Goal: Transaction & Acquisition: Download file/media

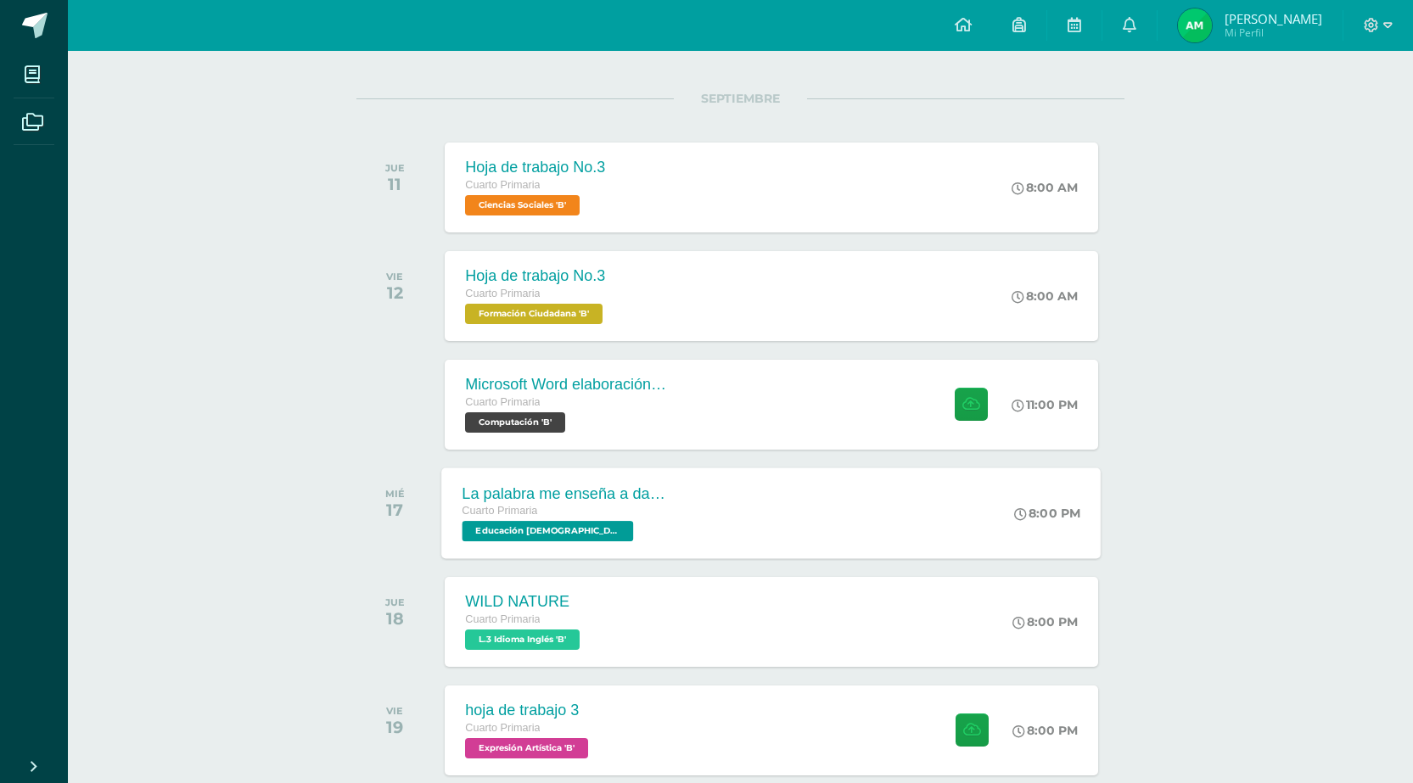
scroll to position [255, 0]
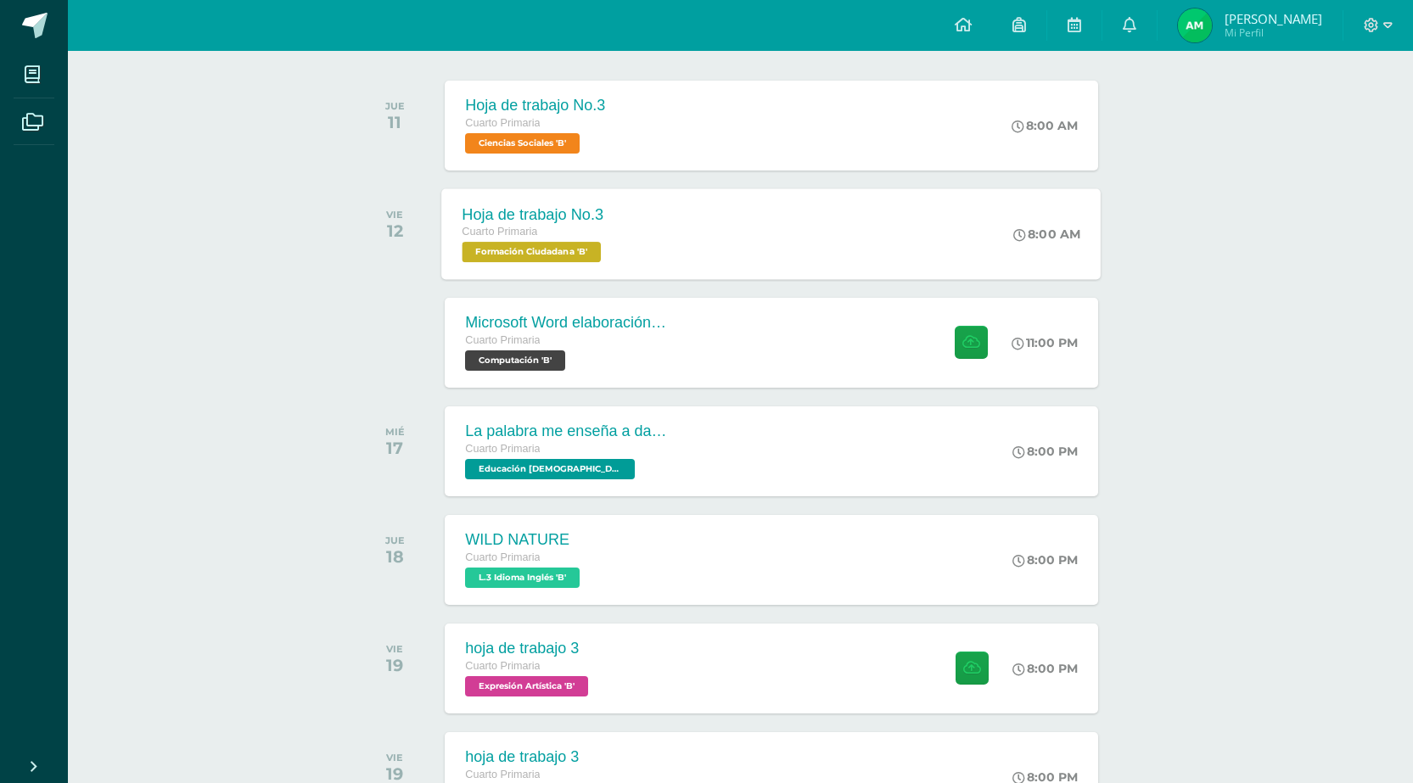
click at [551, 232] on div "Cuarto Primaria" at bounding box center [534, 232] width 143 height 19
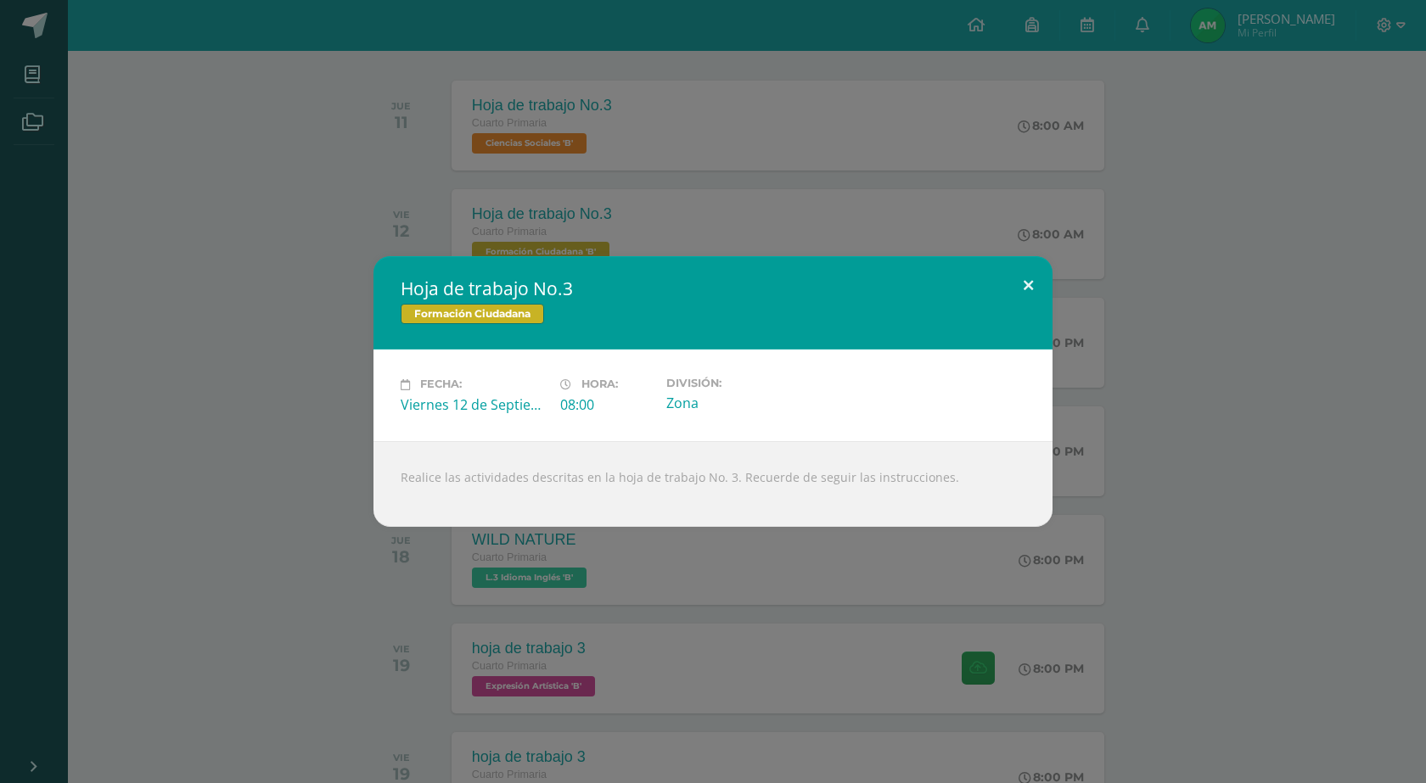
click at [1022, 269] on button at bounding box center [1028, 285] width 48 height 58
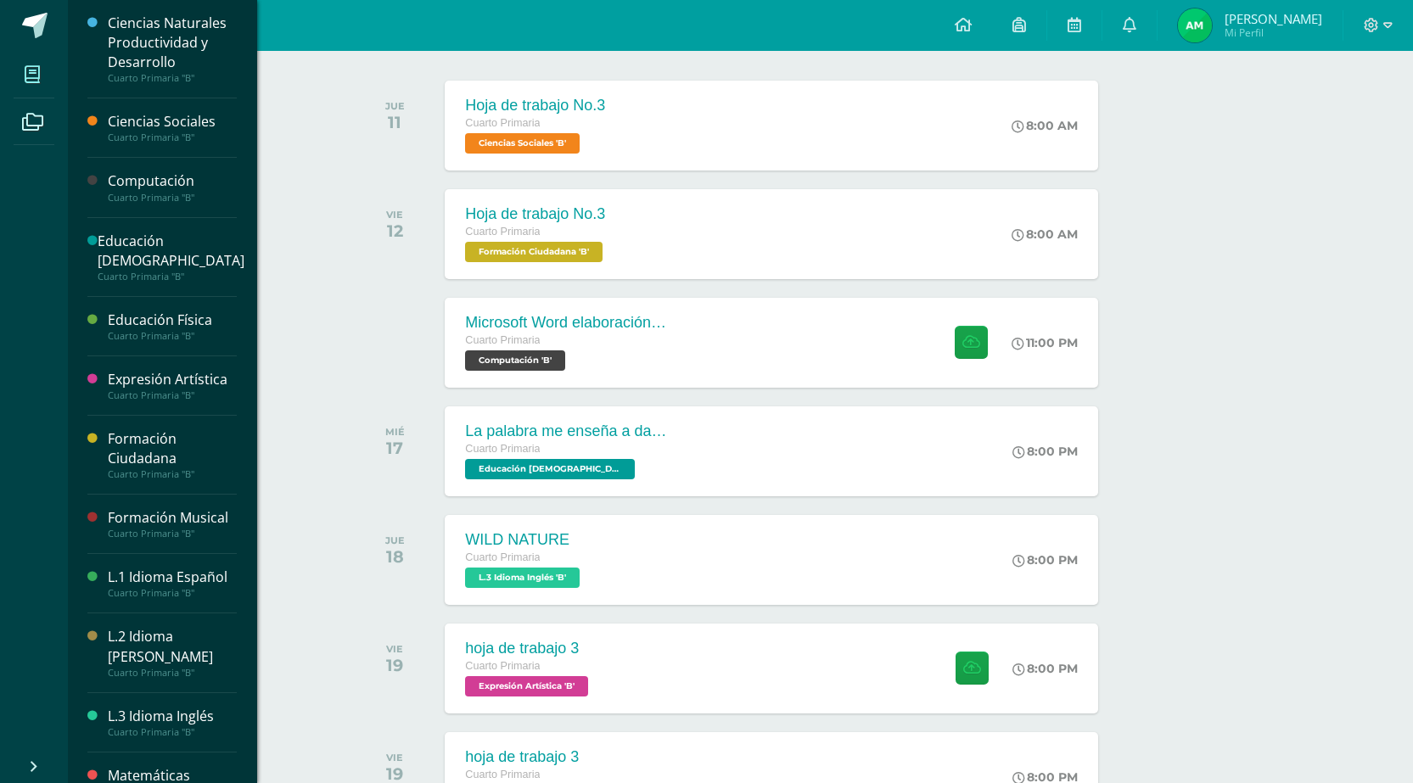
click at [32, 72] on icon at bounding box center [32, 74] width 15 height 17
click at [173, 126] on div "Ciencias Sociales" at bounding box center [172, 122] width 129 height 20
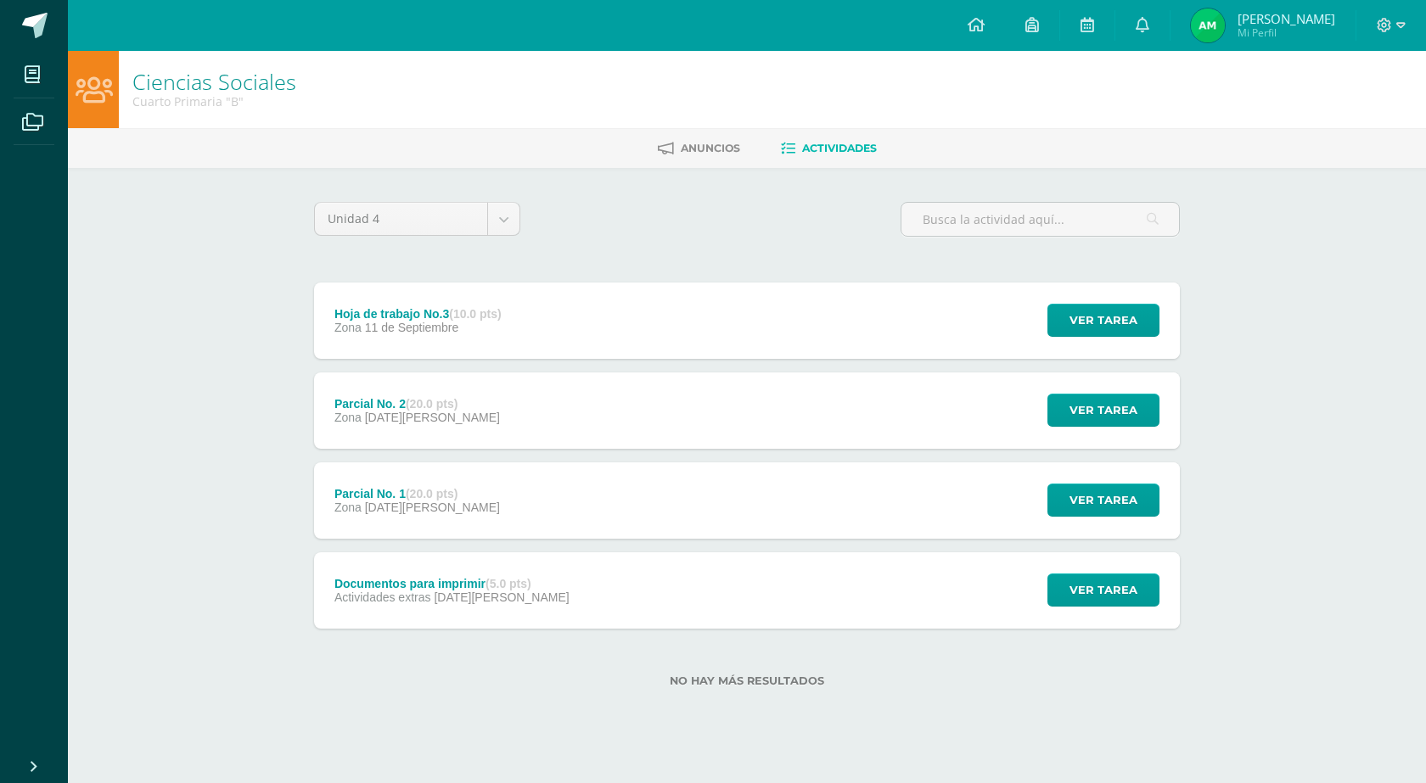
drag, startPoint x: 1003, startPoint y: 539, endPoint x: 1027, endPoint y: 630, distance: 93.9
click at [1003, 548] on div "Hoja de trabajo No.3 (10.0 pts) Zona 11 de Septiembre Ver tarea Hoja de trabajo…" at bounding box center [747, 456] width 866 height 346
click at [954, 558] on div "Documentos para imprimir (5.0 pts) Actividades extras 04 de Agosto Ver tarea Do…" at bounding box center [747, 590] width 866 height 76
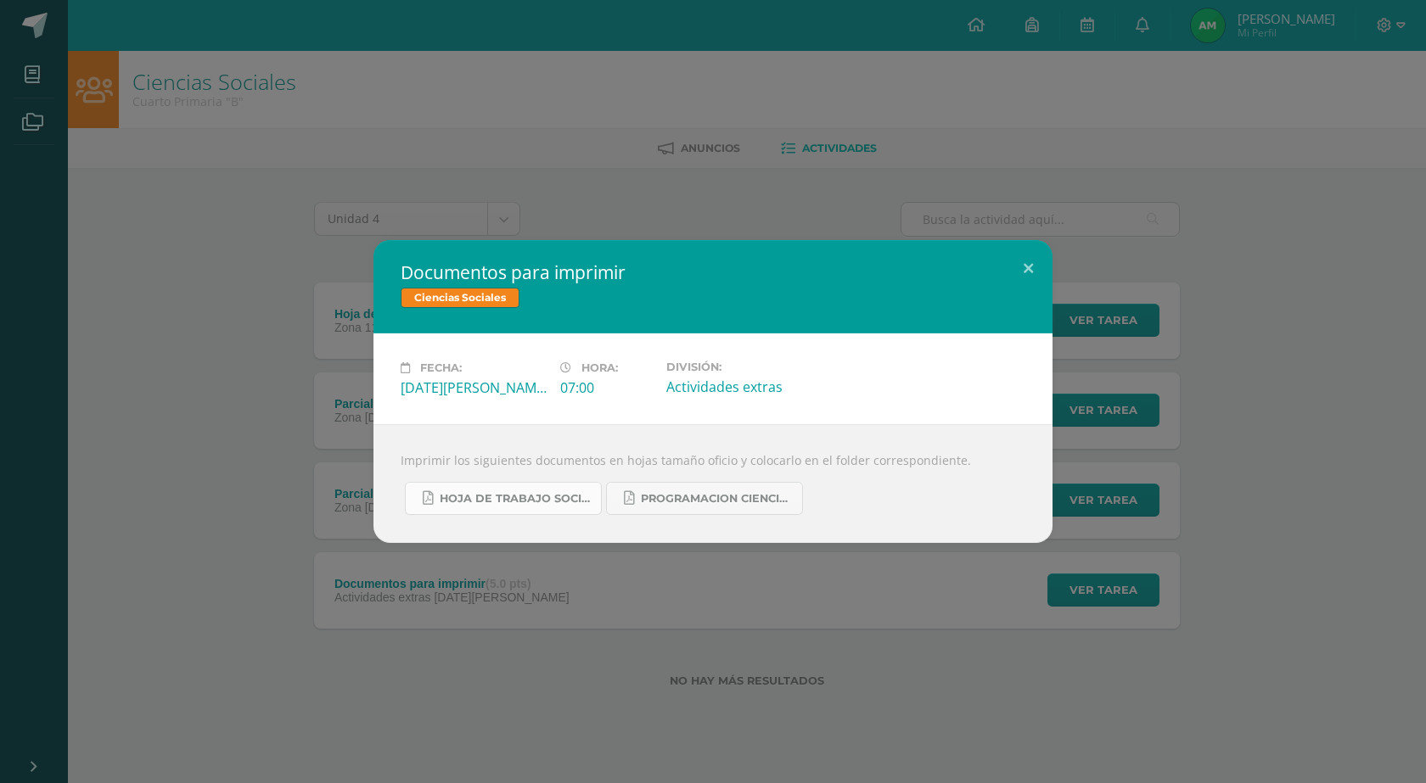
click at [555, 491] on link "hoja de trabajo sociales cuarta unidad.pdf" at bounding box center [503, 498] width 197 height 33
drag, startPoint x: 1059, startPoint y: 264, endPoint x: 1034, endPoint y: 265, distance: 25.5
click at [1042, 264] on div "Documentos para imprimir Ciencias Sociales Fecha: Lunes 04 de Agosto Hora: 07:0…" at bounding box center [713, 391] width 1412 height 303
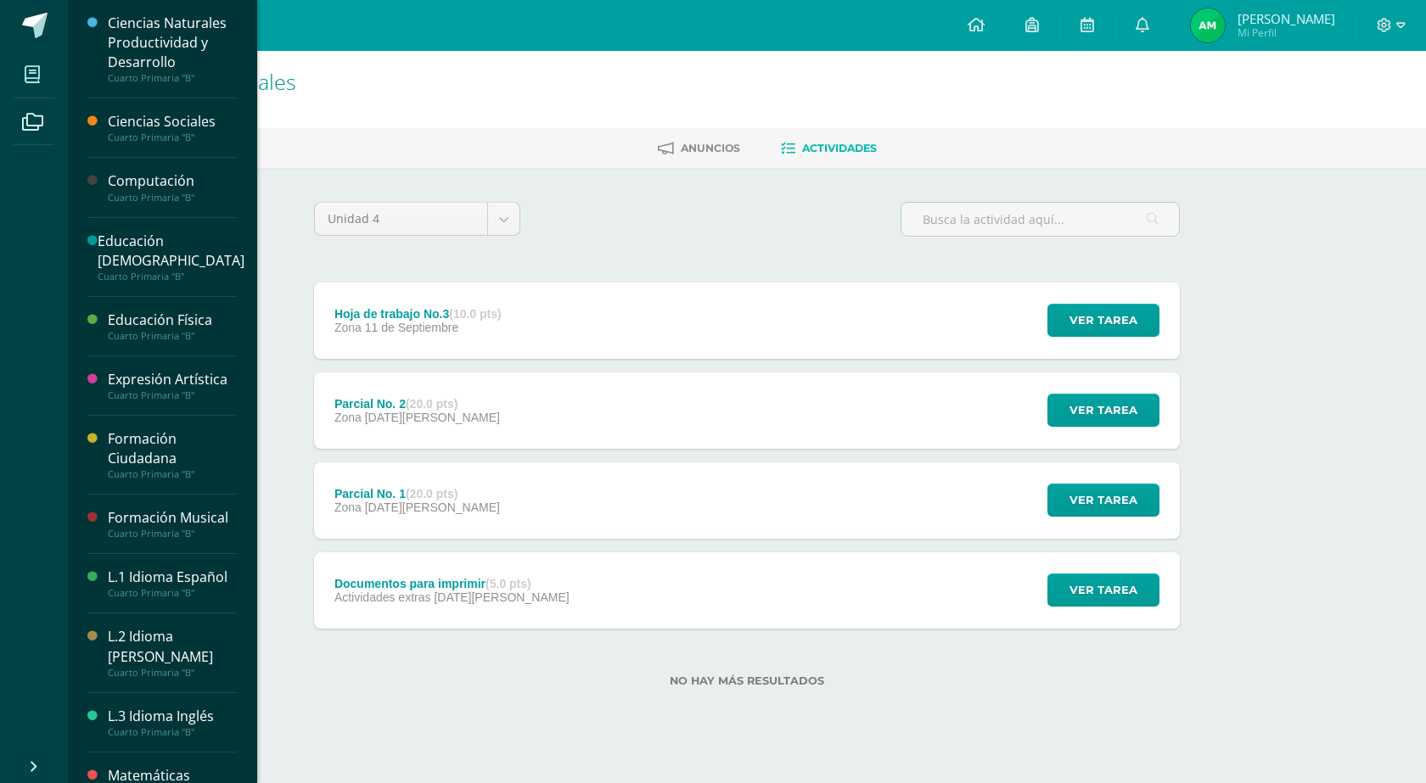
click at [42, 77] on span at bounding box center [33, 74] width 38 height 38
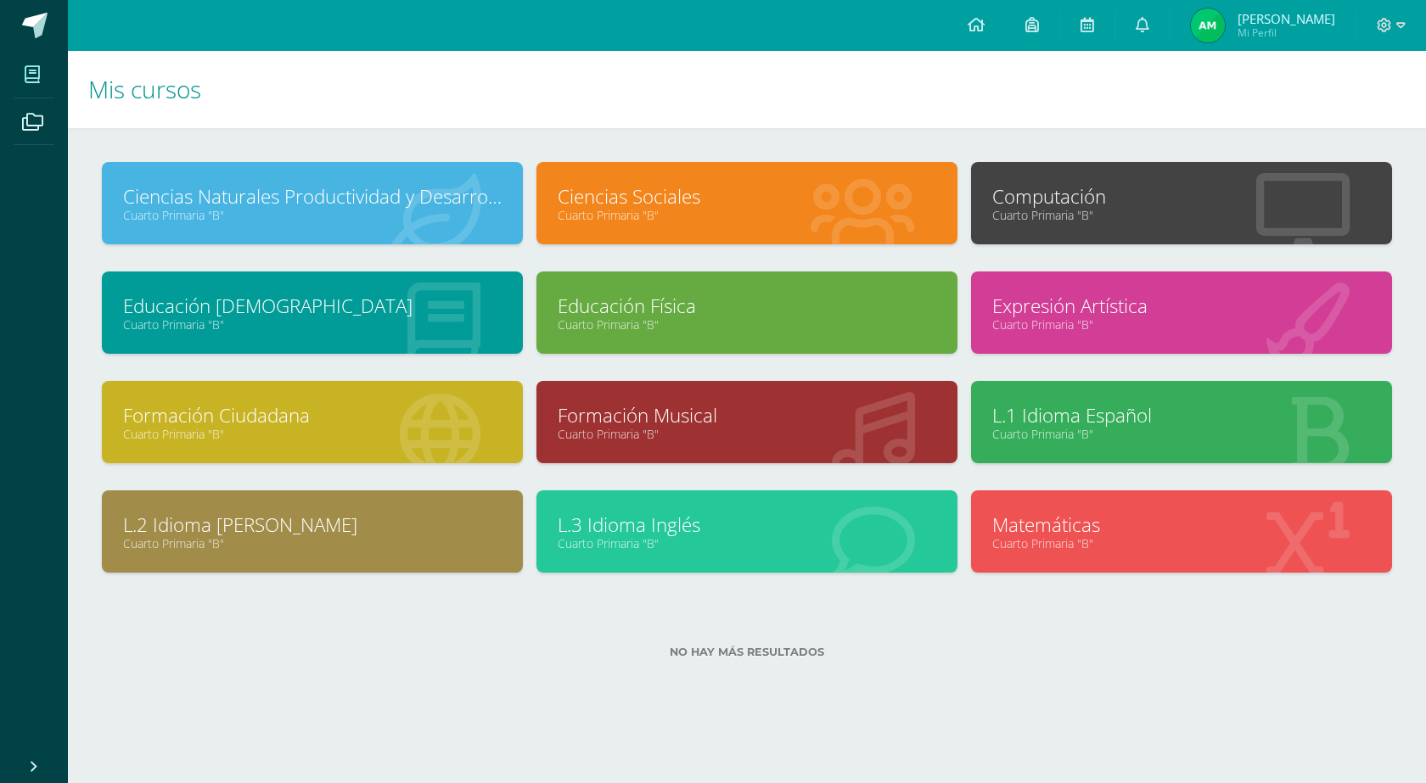
click at [319, 407] on link "Formación Ciudadana" at bounding box center [312, 415] width 379 height 26
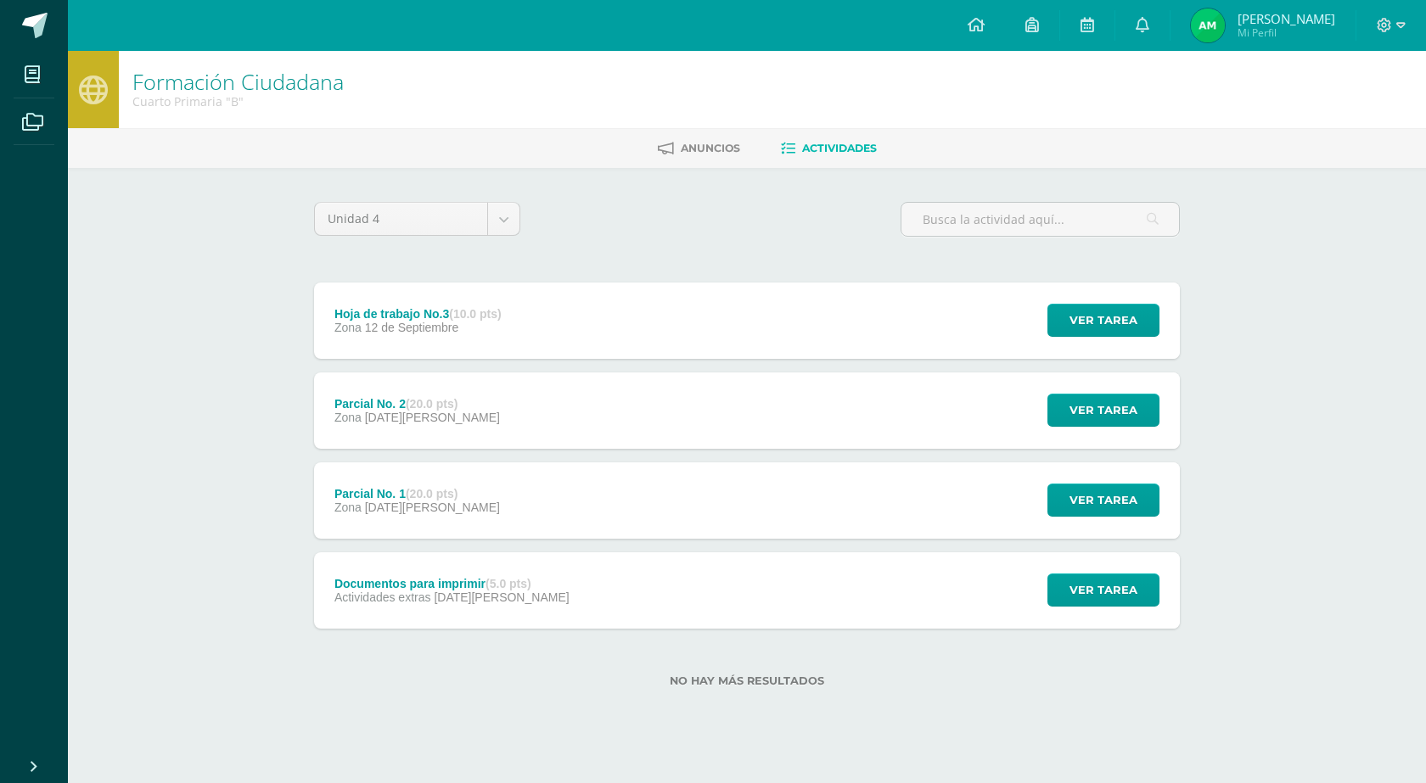
click at [597, 591] on div "Documentos para imprimir (5.0 pts) Actividades extras [DATE][PERSON_NAME] Ver t…" at bounding box center [747, 590] width 866 height 76
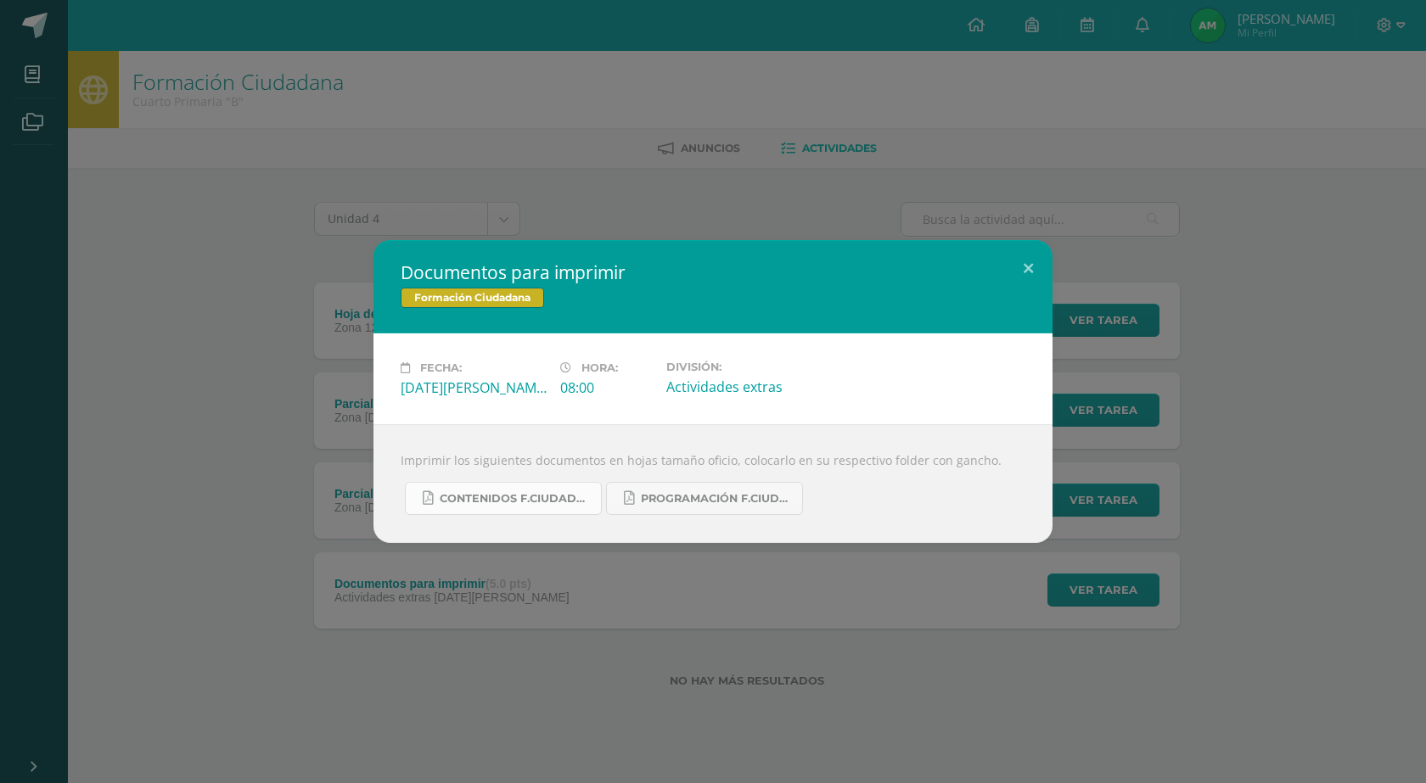
click at [550, 500] on span "Contenidos F.Ciudadana U4.pdf" at bounding box center [516, 499] width 153 height 14
click at [697, 497] on span "Programación F.Ciudadana U4......... (2).pdf" at bounding box center [717, 499] width 153 height 14
click at [1067, 268] on div "Documentos para imprimir Formación Ciudadana Fecha: [DATE][PERSON_NAME] Hora: 0…" at bounding box center [713, 391] width 1412 height 303
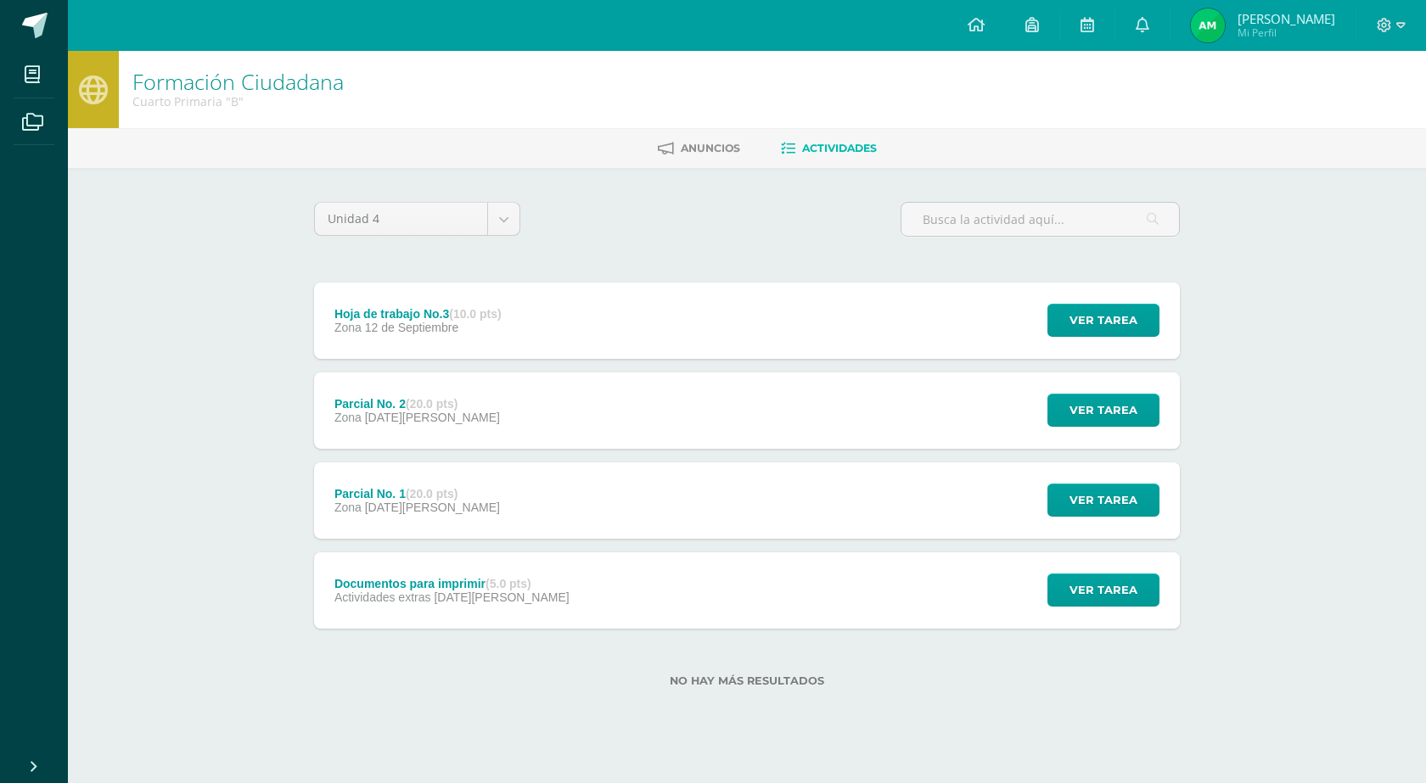
click at [1048, 268] on div "Documentos para imprimir Formación Ciudadana Fecha: [DATE][PERSON_NAME] Hora: 0…" at bounding box center [713, 391] width 1412 height 303
click at [848, 618] on div "Documentos para imprimir (5.0 pts) Actividades extras [DATE][PERSON_NAME] Ver t…" at bounding box center [747, 590] width 866 height 76
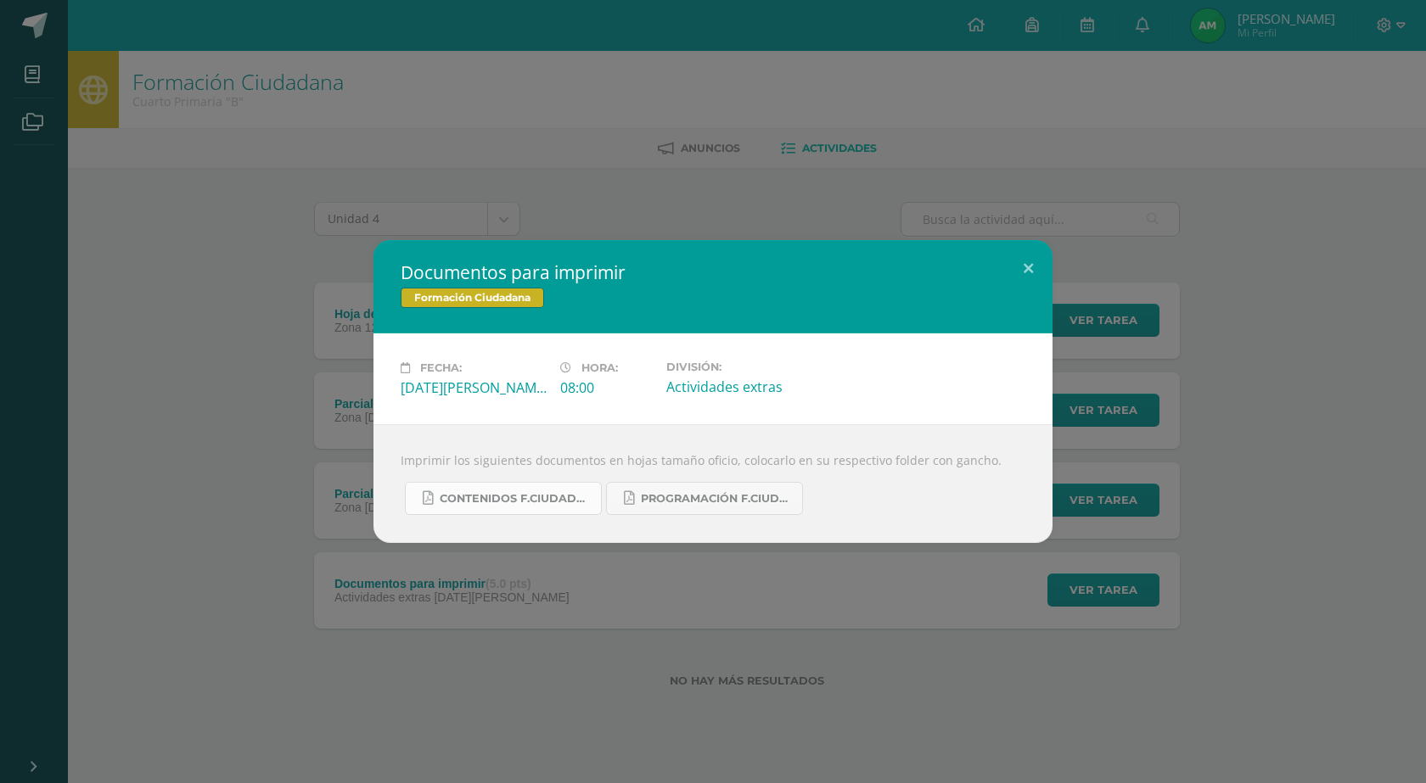
click at [487, 495] on span "Contenidos F.Ciudadana U4.pdf" at bounding box center [516, 499] width 153 height 14
